Goal: Obtain resource: Obtain resource

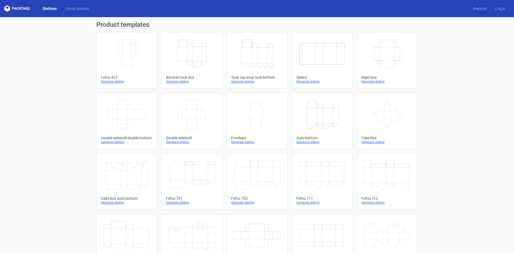
click at [242, 83] on div "Generate dieline" at bounding box center [257, 81] width 52 height 4
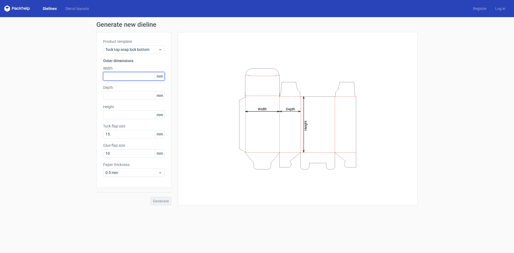
click at [111, 77] on input "text" at bounding box center [134, 76] width 62 height 9
click at [131, 80] on input "text" at bounding box center [134, 76] width 62 height 9
type input "76"
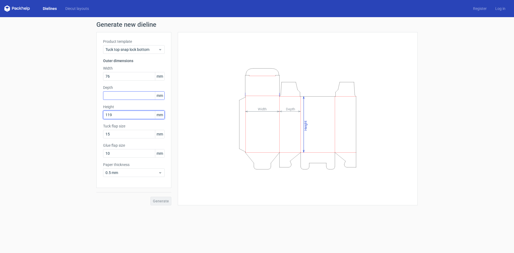
type input "119"
click at [138, 92] on input "text" at bounding box center [134, 95] width 62 height 9
type input "25"
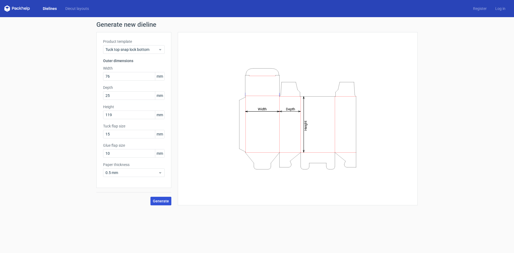
click at [154, 197] on button "Generate" at bounding box center [160, 201] width 21 height 9
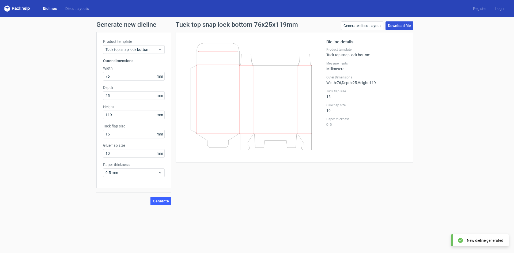
click at [399, 26] on link "Download file" at bounding box center [399, 25] width 28 height 9
